Goal: Task Accomplishment & Management: Manage account settings

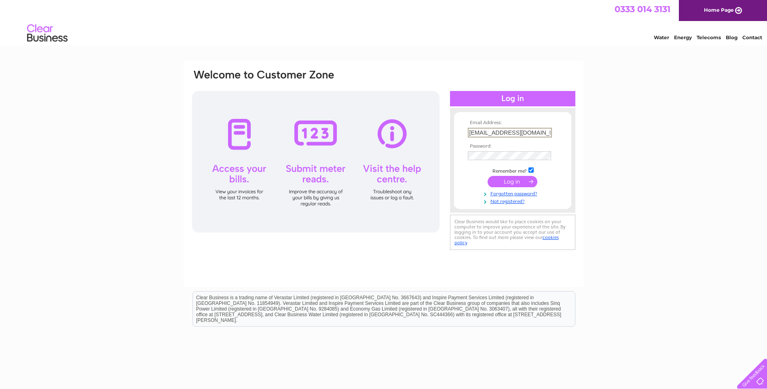
click at [504, 135] on input "mbc1@eppropertiesuk.com" at bounding box center [510, 133] width 84 height 10
type input "utilities@eppropertiesuk.com"
click at [517, 179] on input "submit" at bounding box center [513, 180] width 50 height 11
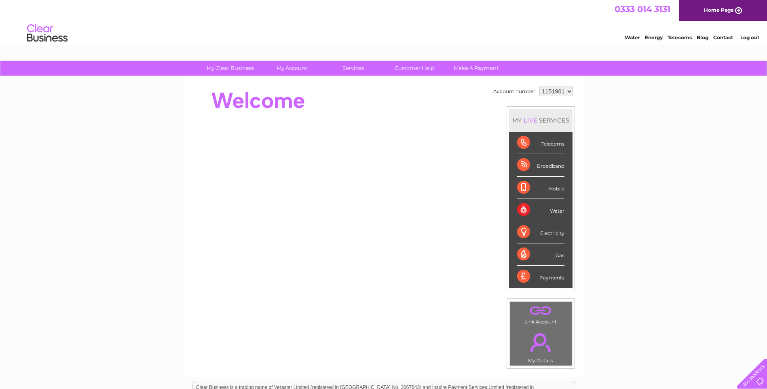
scroll to position [40, 0]
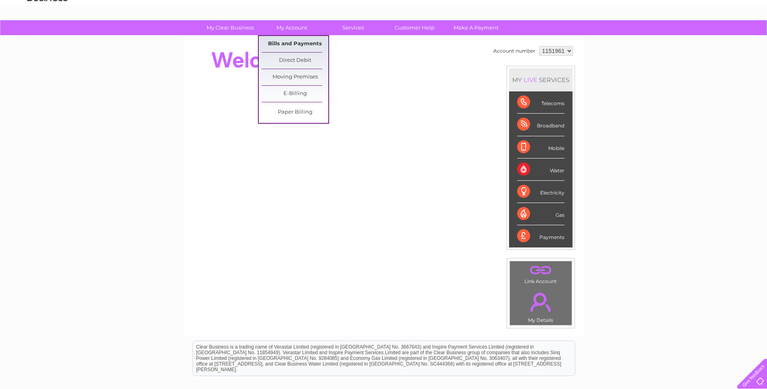
click at [296, 40] on link "Bills and Payments" at bounding box center [295, 44] width 67 height 16
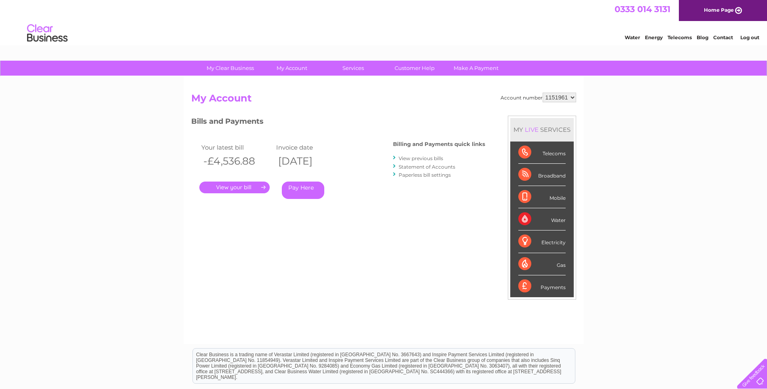
click at [252, 188] on link "." at bounding box center [234, 188] width 70 height 12
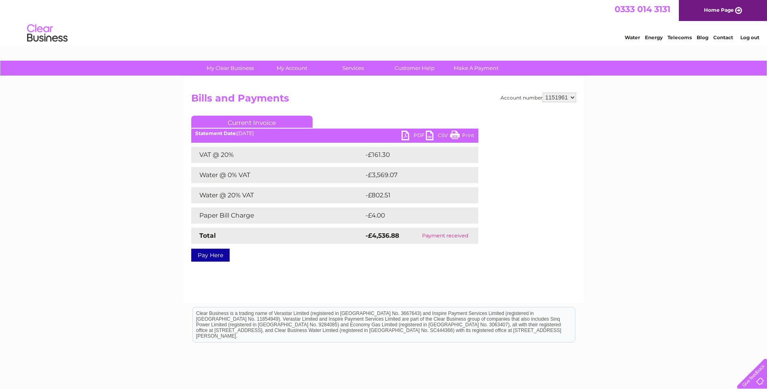
click at [467, 138] on link "Print" at bounding box center [462, 137] width 24 height 12
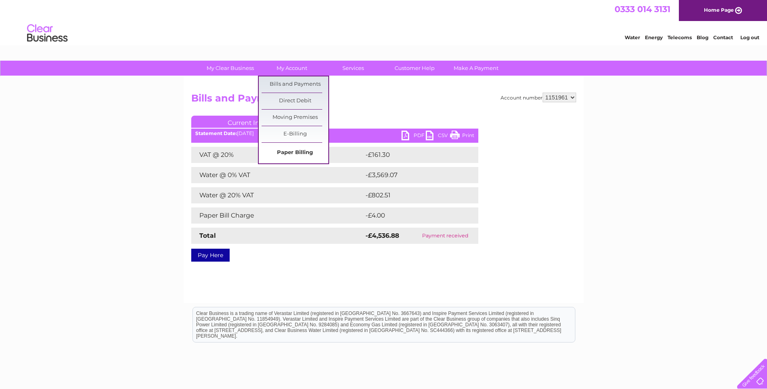
click at [292, 152] on link "Paper Billing" at bounding box center [295, 153] width 67 height 16
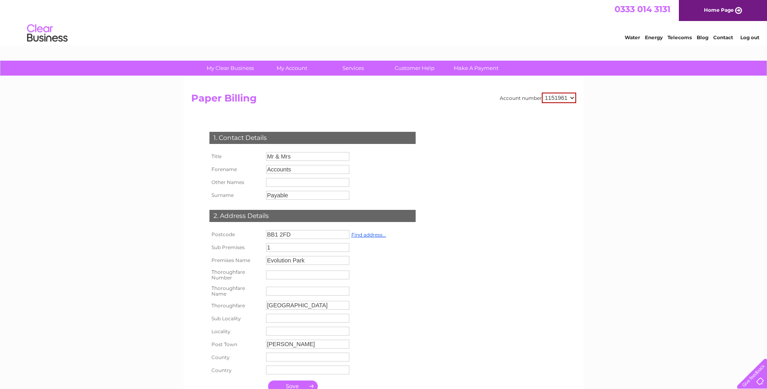
click at [563, 100] on select "1151961" at bounding box center [559, 98] width 34 height 11
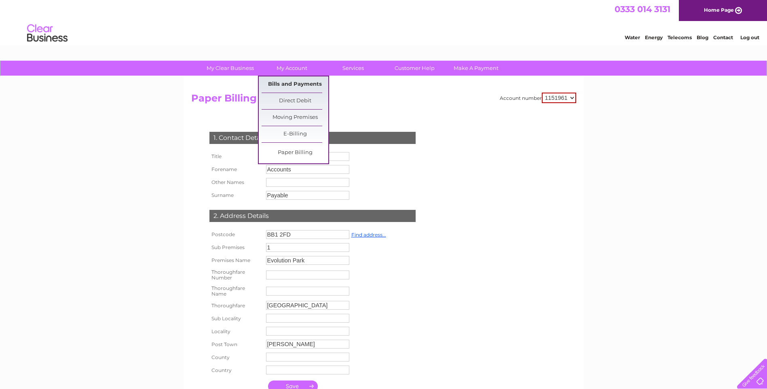
click at [300, 79] on link "Bills and Payments" at bounding box center [295, 84] width 67 height 16
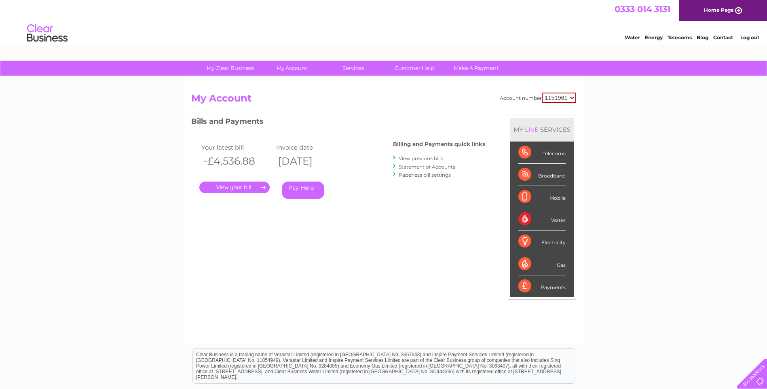
click at [262, 187] on link "." at bounding box center [234, 188] width 70 height 12
click at [440, 166] on link "Statement of Accounts" at bounding box center [427, 167] width 57 height 6
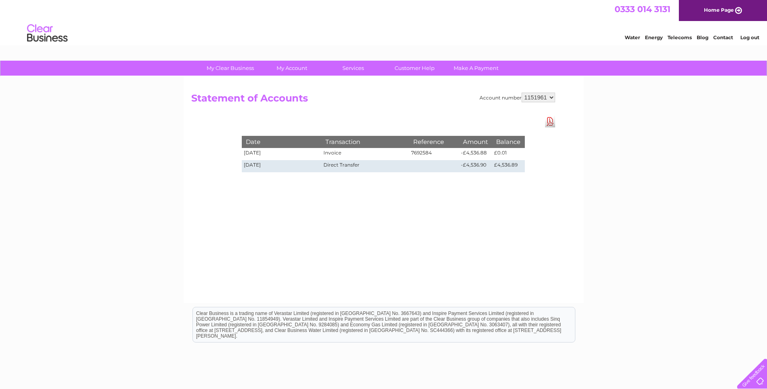
click at [611, 209] on div "My Clear Business Login Details My Details My Preferences Link Account My Accou…" at bounding box center [383, 251] width 767 height 380
click at [607, 130] on div "My Clear Business Login Details My Details My Preferences Link Account My Accou…" at bounding box center [383, 251] width 767 height 380
